Goal: Task Accomplishment & Management: Manage account settings

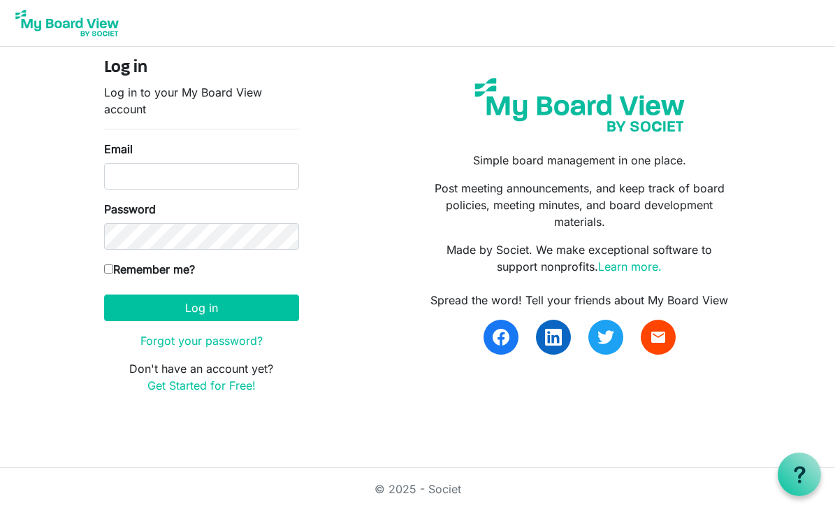
click at [217, 177] on div "Email" at bounding box center [201, 165] width 195 height 49
click at [217, 175] on input "Email" at bounding box center [201, 176] width 195 height 27
type input "[EMAIL_ADDRESS][DOMAIN_NAME]"
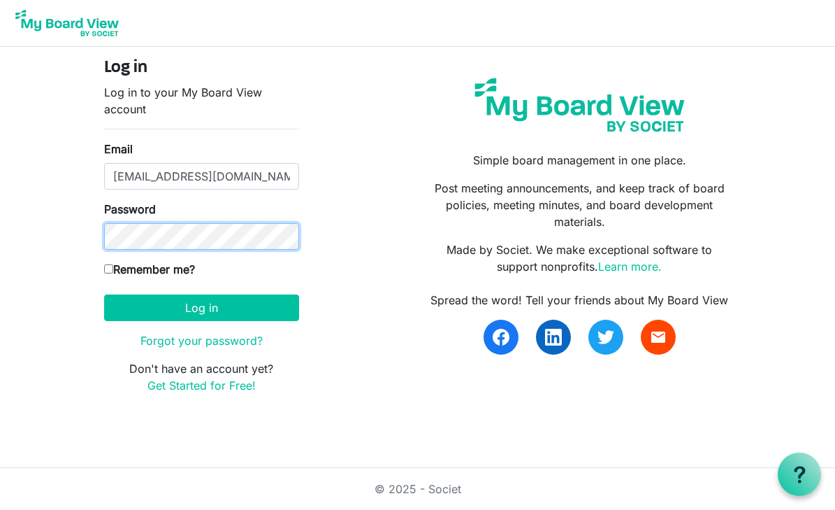
click at [104, 294] on button "Log in" at bounding box center [201, 307] width 195 height 27
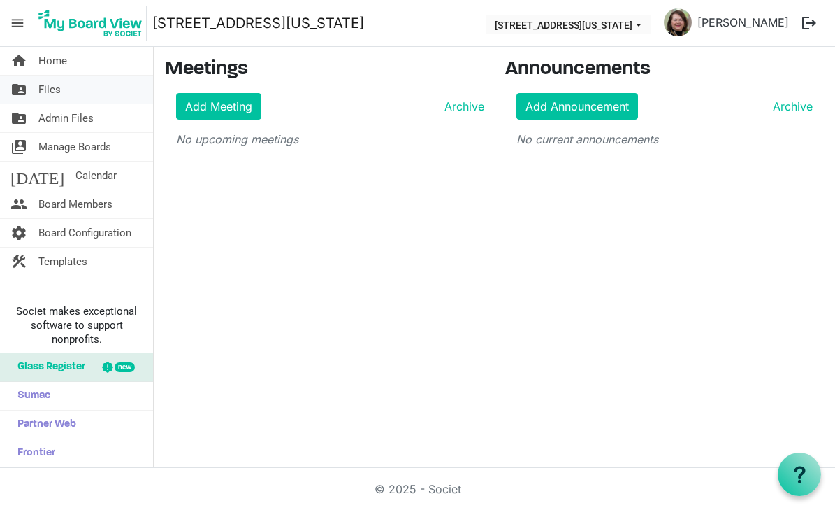
click at [55, 85] on span "Files" at bounding box center [49, 89] width 22 height 28
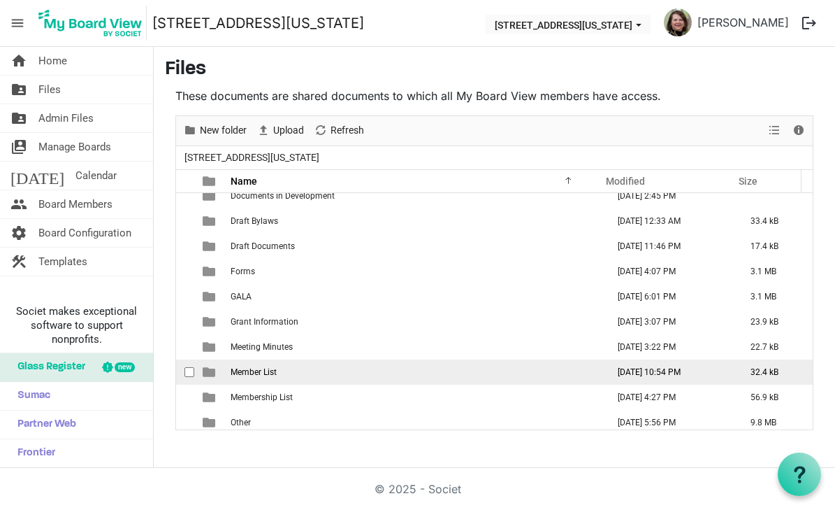
scroll to position [368, 0]
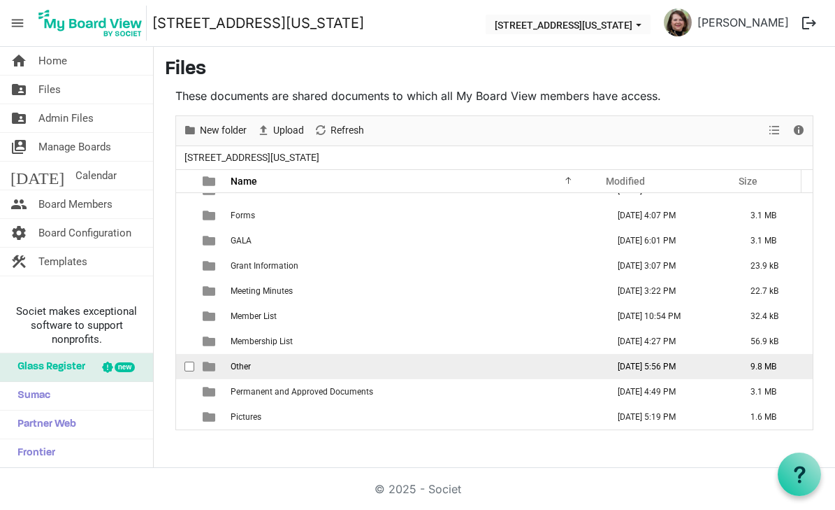
click at [275, 361] on td "Other" at bounding box center [414, 366] width 377 height 25
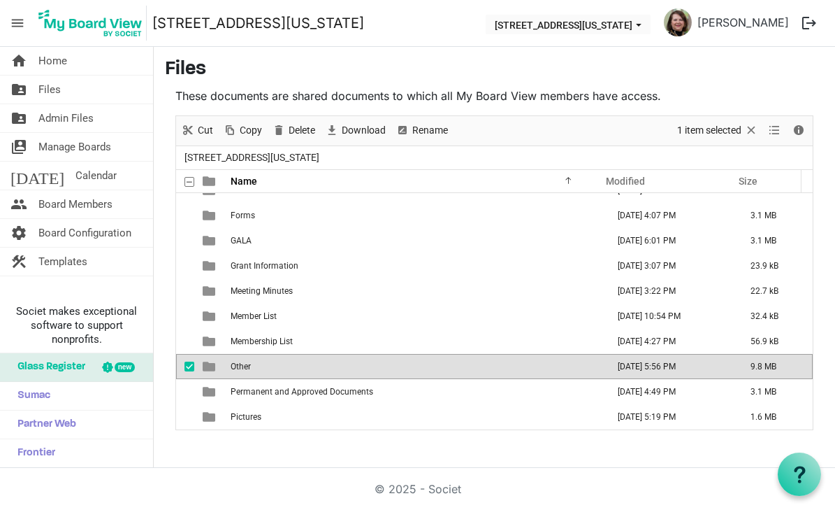
click at [278, 366] on td "Other" at bounding box center [414, 366] width 377 height 25
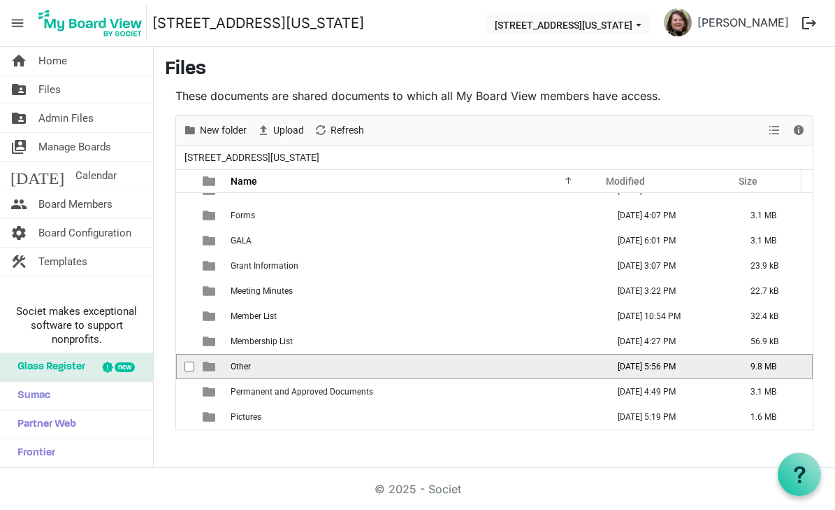
click at [277, 366] on td "Other" at bounding box center [414, 366] width 377 height 25
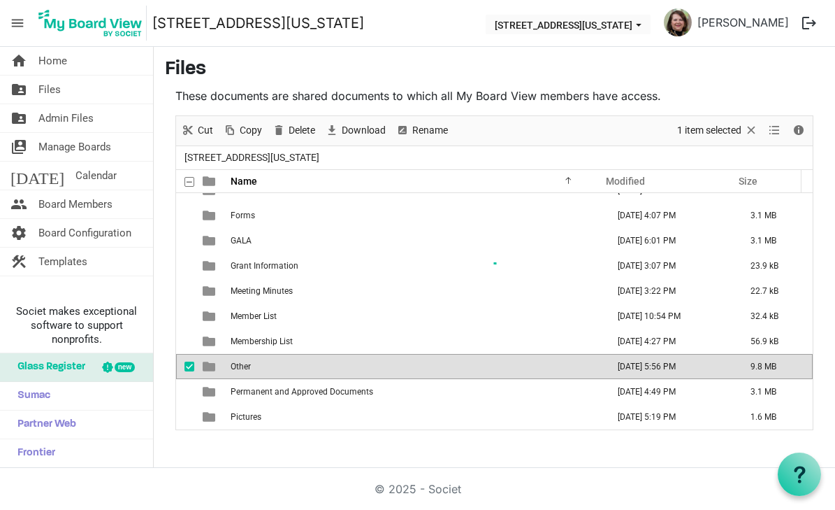
scroll to position [0, 0]
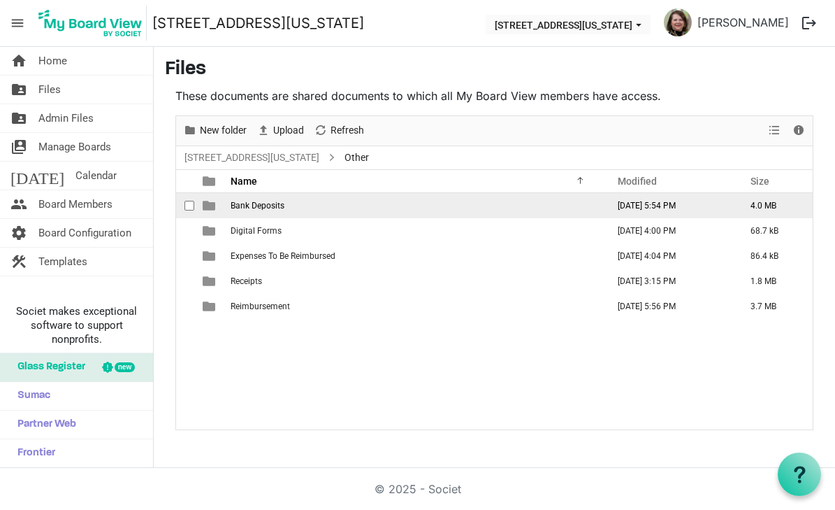
click at [266, 203] on span "Bank Deposits" at bounding box center [258, 206] width 54 height 10
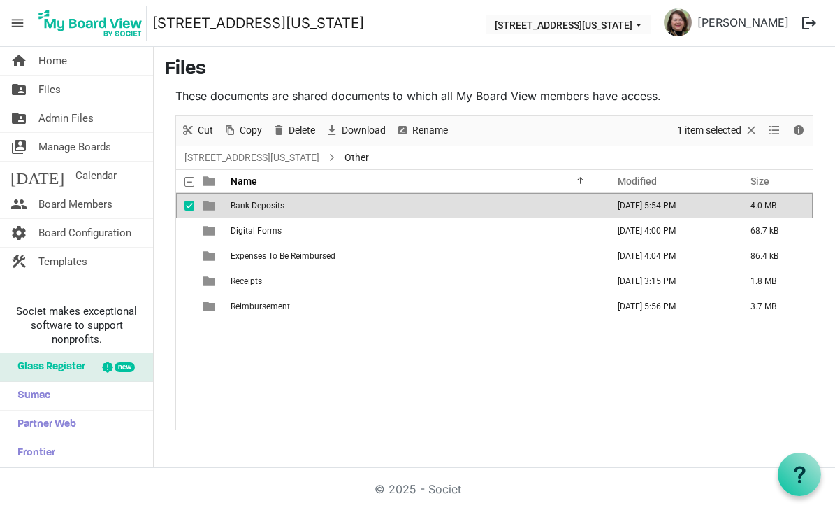
click at [266, 203] on span "Bank Deposits" at bounding box center [258, 206] width 54 height 10
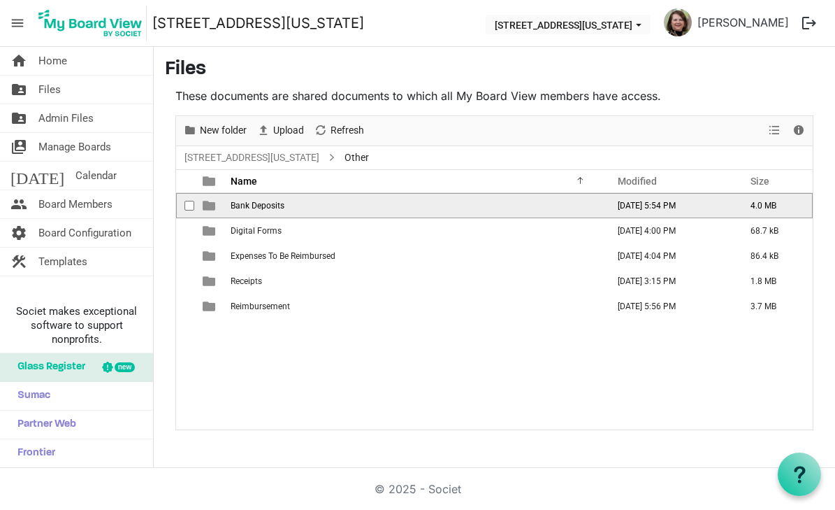
click at [266, 203] on span "Bank Deposits" at bounding box center [258, 206] width 54 height 10
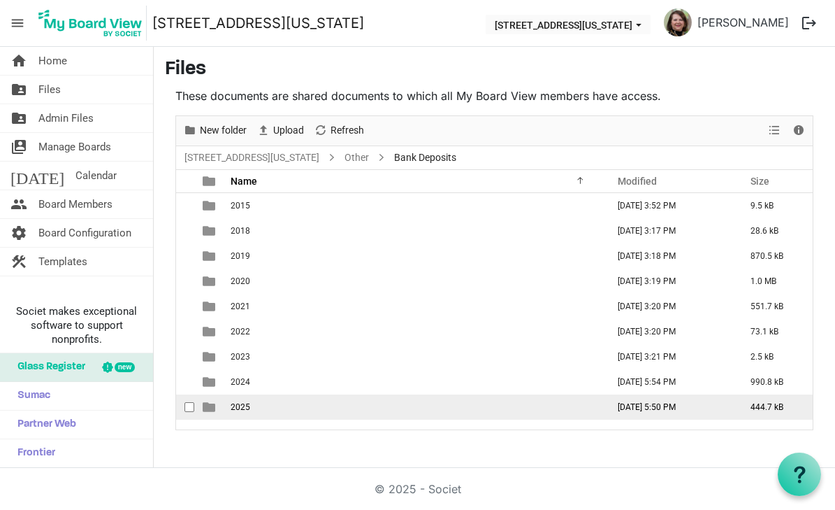
click at [273, 407] on td "2025" at bounding box center [414, 406] width 377 height 25
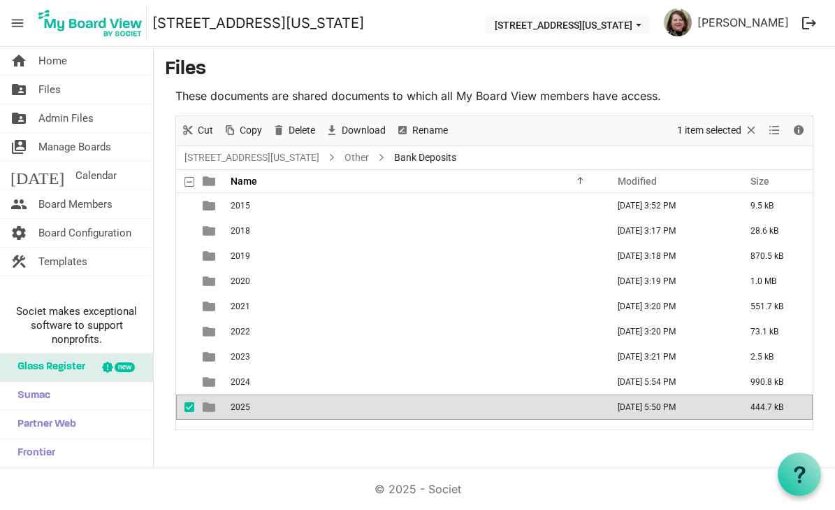
click at [272, 407] on td "2025" at bounding box center [414, 406] width 377 height 25
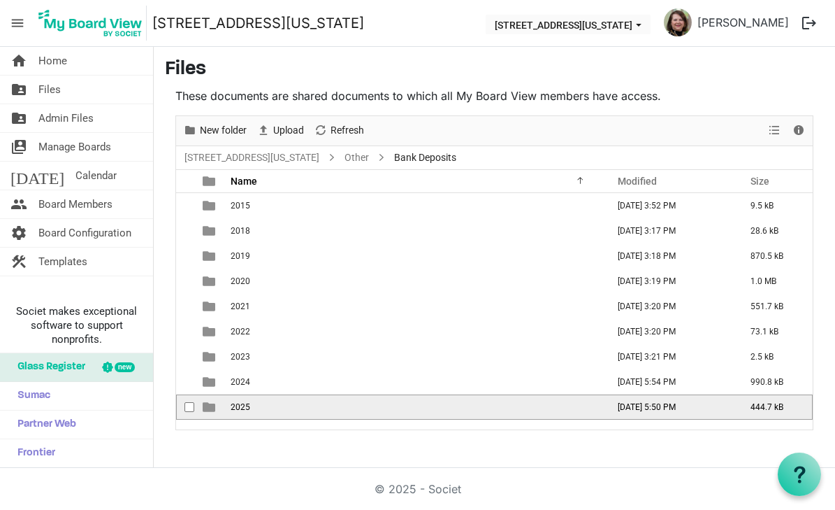
click at [291, 407] on td "2025" at bounding box center [414, 406] width 377 height 25
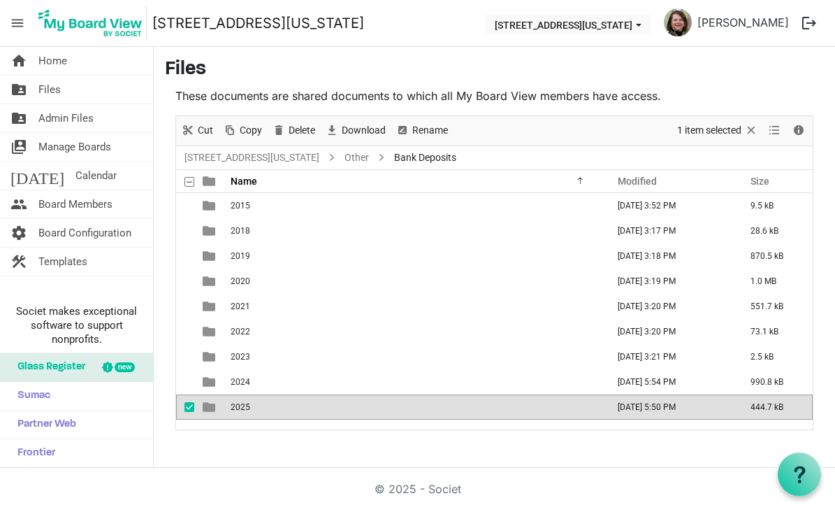
click at [290, 407] on td "2025" at bounding box center [414, 406] width 377 height 25
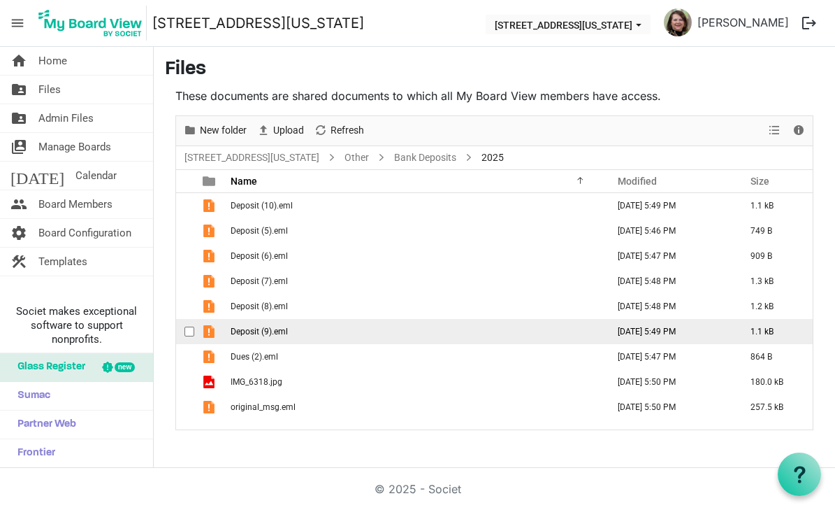
click at [273, 330] on span "Deposit (9).eml" at bounding box center [259, 331] width 57 height 10
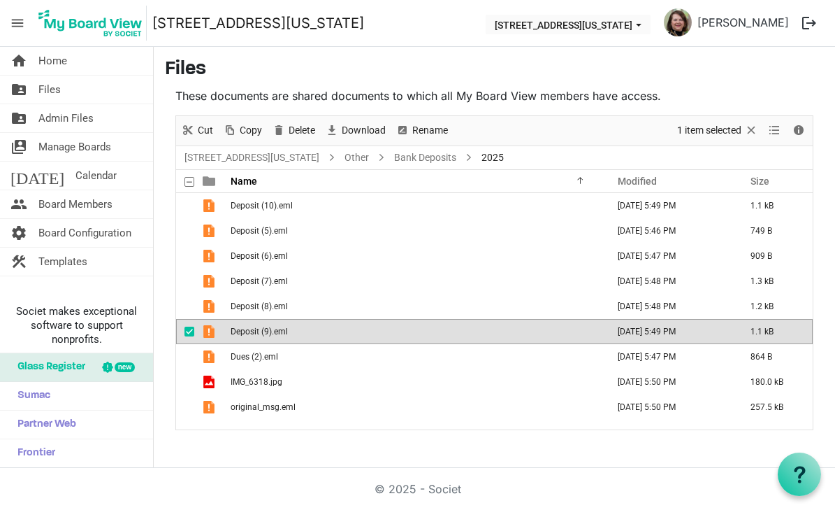
click at [273, 330] on span "Deposit (9).eml" at bounding box center [259, 331] width 57 height 10
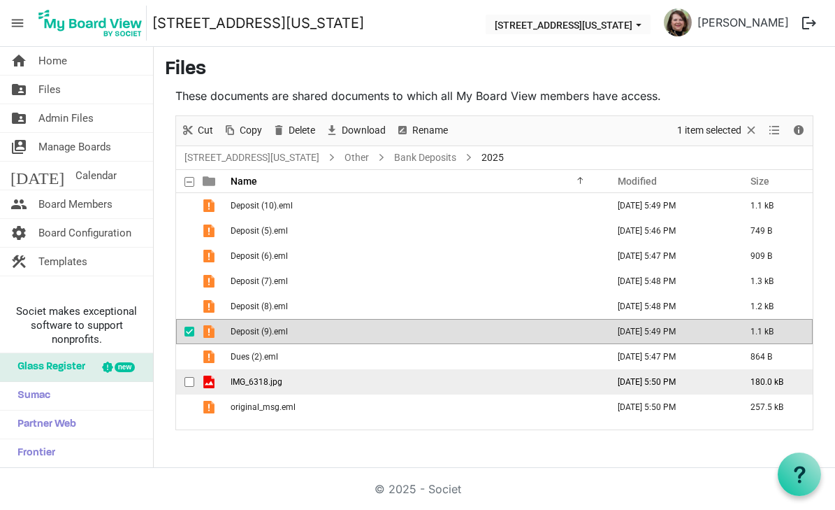
click at [223, 381] on td "is template cell column header type" at bounding box center [210, 381] width 32 height 25
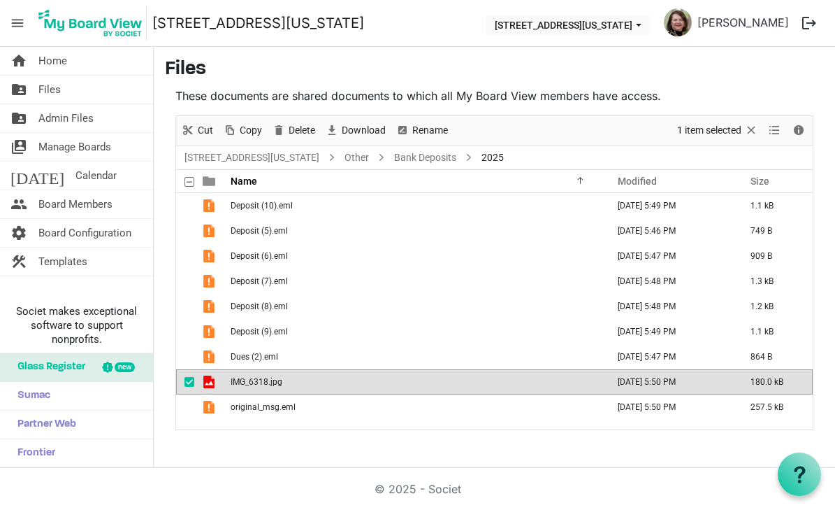
click at [223, 381] on td "is template cell column header type" at bounding box center [210, 381] width 32 height 25
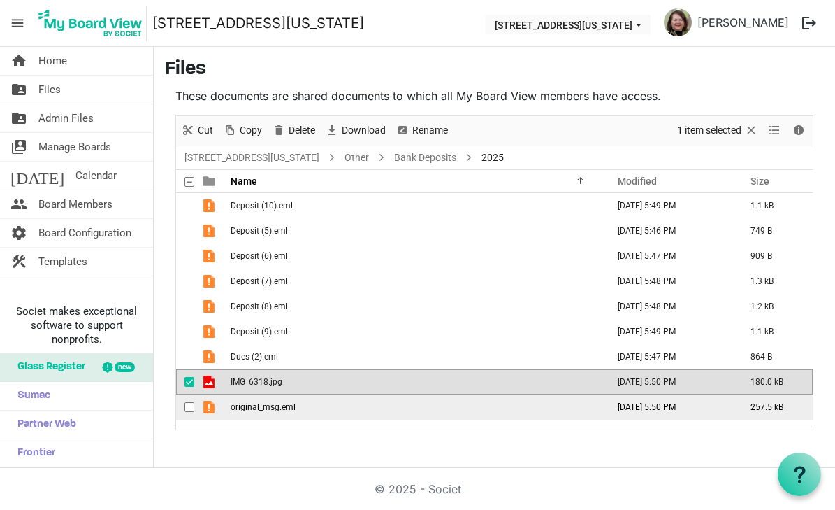
click at [252, 410] on span "original_msg.eml" at bounding box center [263, 407] width 65 height 10
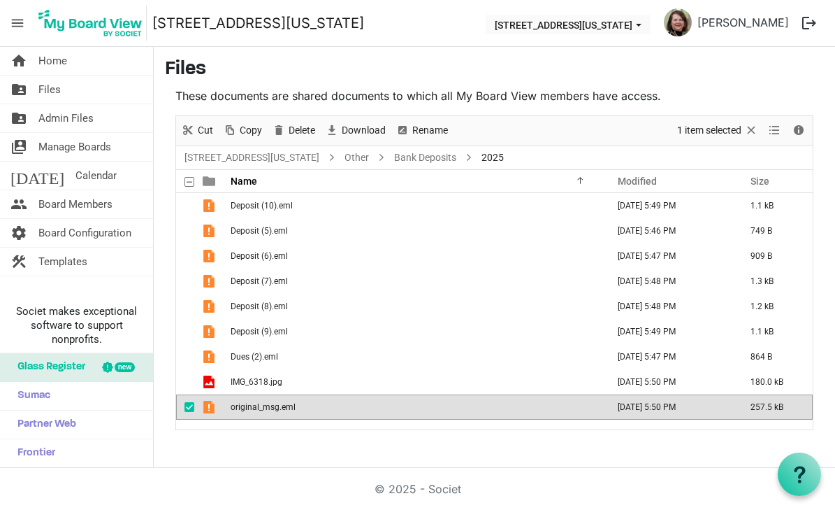
click at [252, 410] on span "original_msg.eml" at bounding box center [263, 407] width 65 height 10
click at [50, 84] on span "Files" at bounding box center [49, 89] width 22 height 28
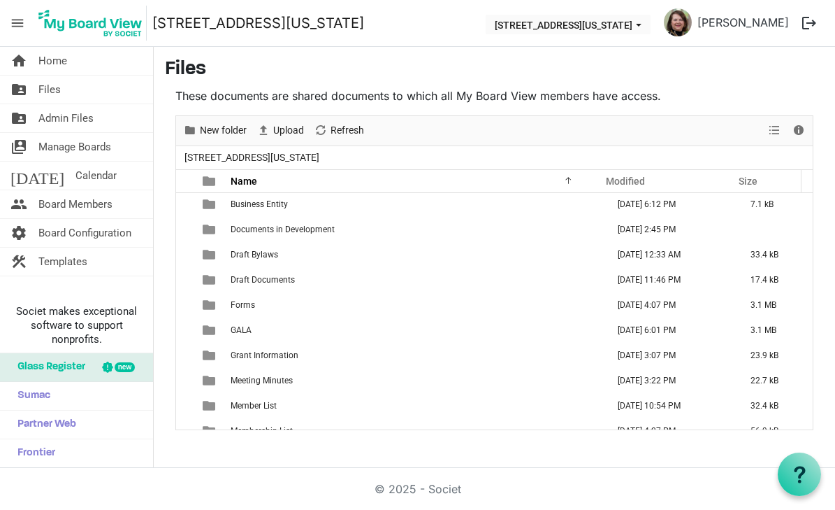
scroll to position [280, 0]
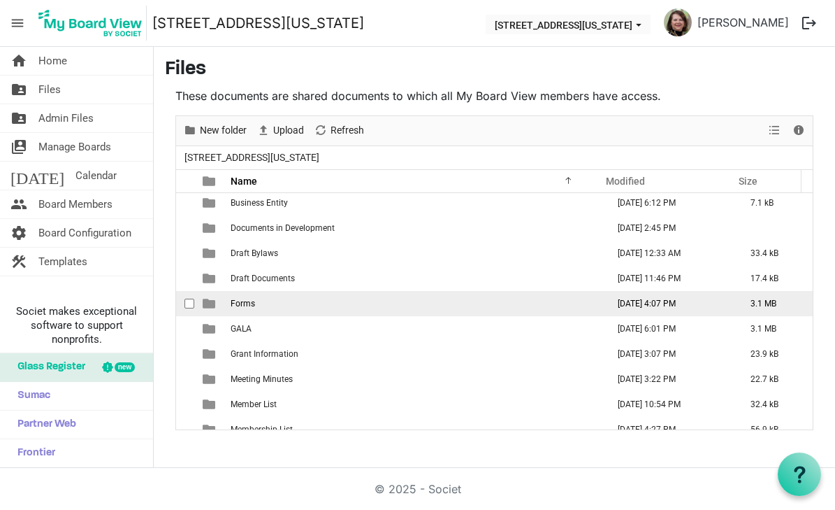
click at [290, 305] on td "Forms" at bounding box center [414, 303] width 377 height 25
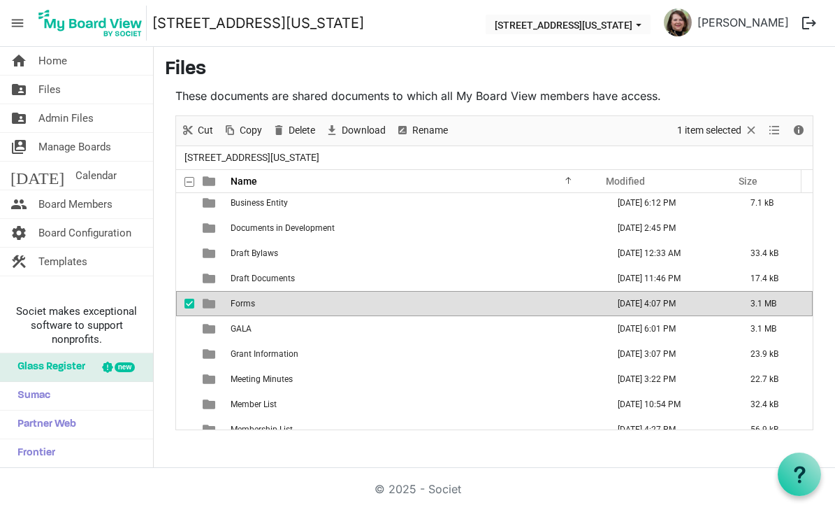
click at [290, 305] on td "Forms" at bounding box center [414, 303] width 377 height 25
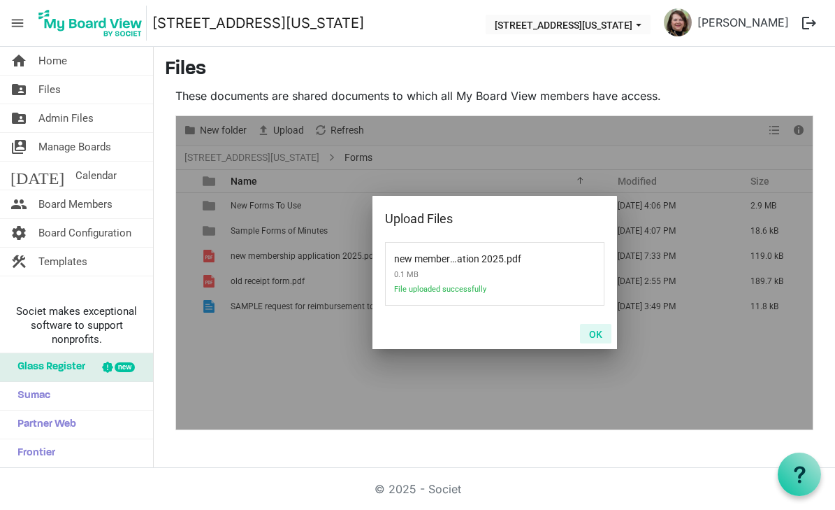
click at [605, 330] on button "OK" at bounding box center [595, 334] width 31 height 20
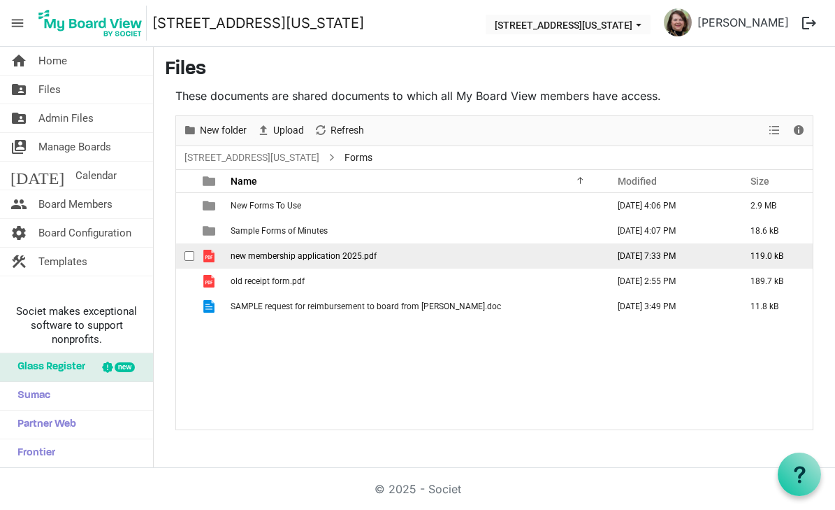
click at [265, 254] on span "new membership application 2025.pdf" at bounding box center [304, 256] width 146 height 10
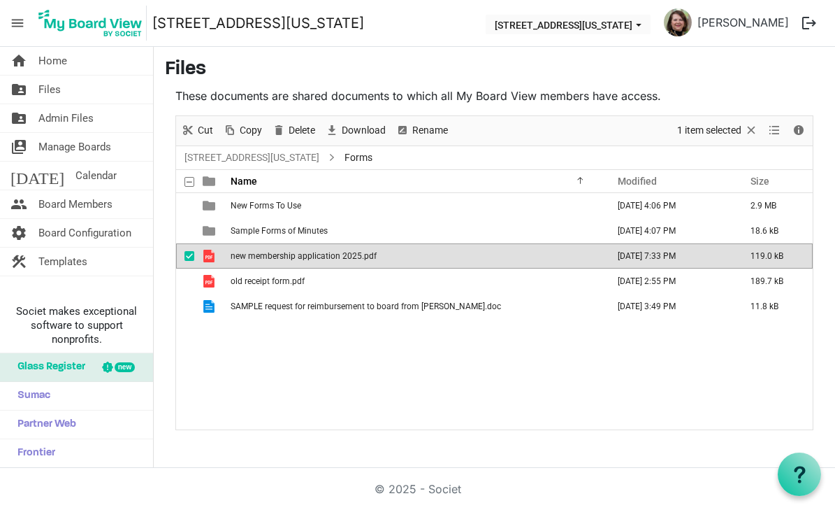
click at [265, 254] on span "new membership application 2025.pdf" at bounding box center [304, 256] width 146 height 10
click at [430, 128] on span "Rename" at bounding box center [430, 130] width 38 height 17
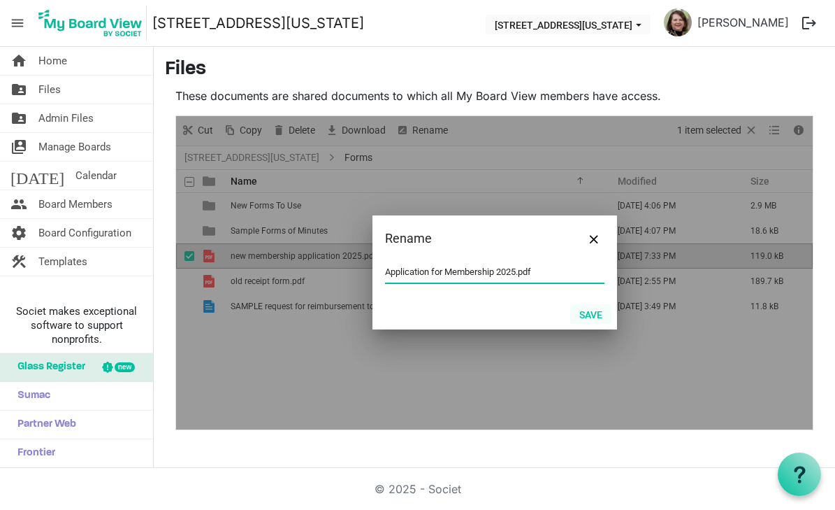
type input "Application for Membership 2025.pdf"
drag, startPoint x: 603, startPoint y: 316, endPoint x: 594, endPoint y: 315, distance: 9.1
click at [594, 315] on button "Save" at bounding box center [590, 314] width 41 height 20
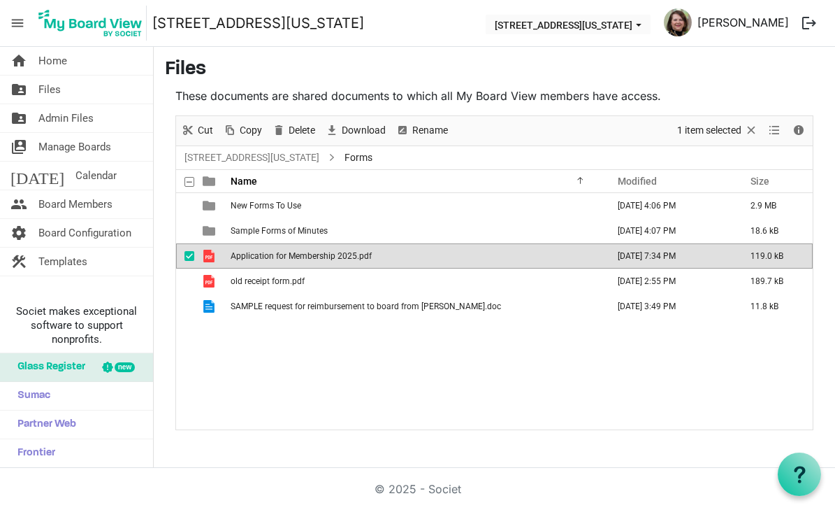
click at [718, 18] on link "Robin Tribbett" at bounding box center [743, 22] width 103 height 28
